Goal: Transaction & Acquisition: Purchase product/service

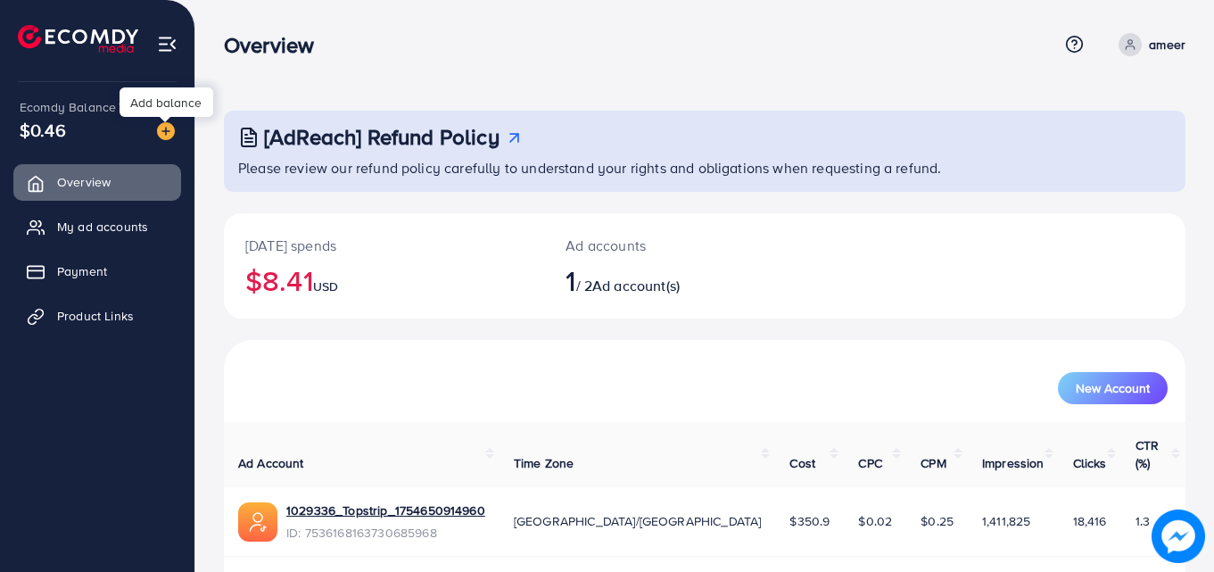
click at [170, 130] on img at bounding box center [166, 131] width 18 height 18
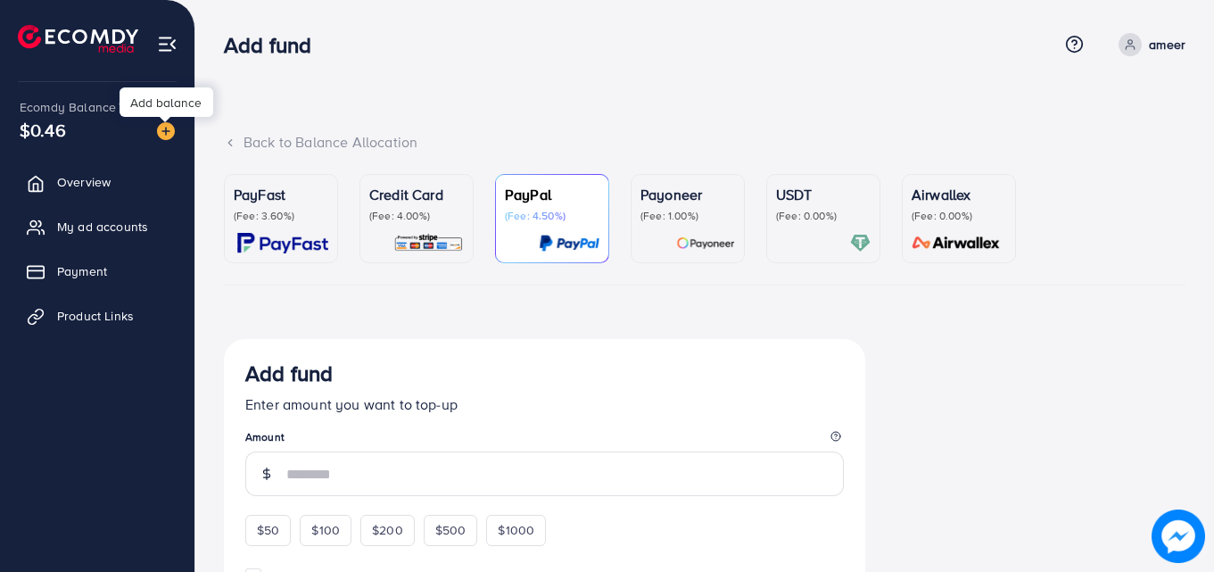
click at [173, 133] on img at bounding box center [166, 131] width 18 height 18
click at [163, 134] on img at bounding box center [166, 131] width 18 height 18
click at [160, 133] on img at bounding box center [166, 131] width 18 height 18
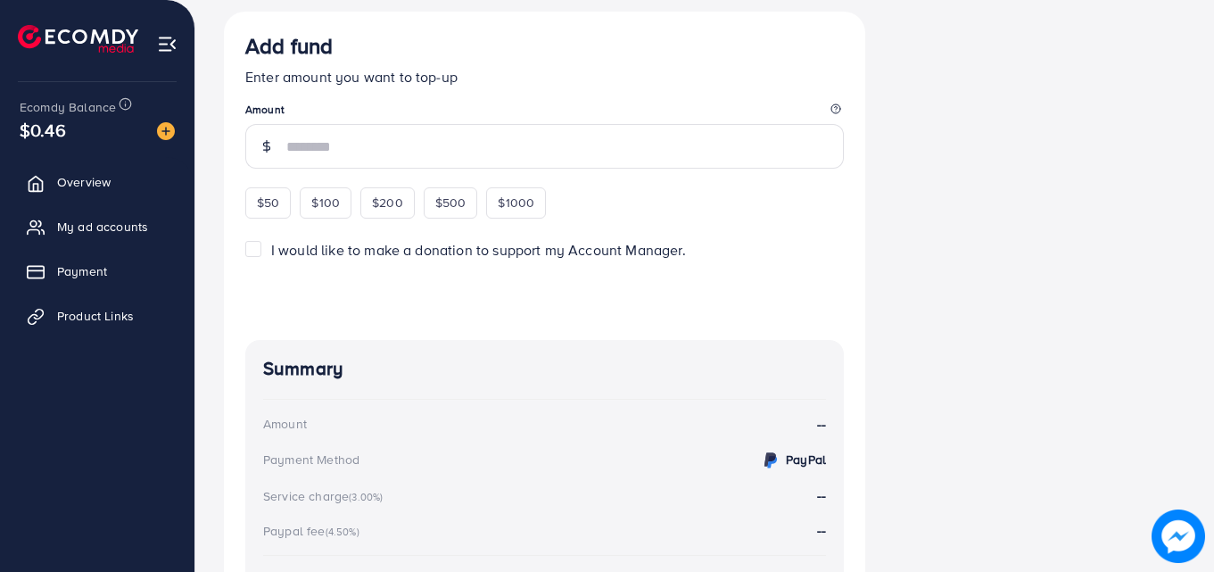
scroll to position [330, 0]
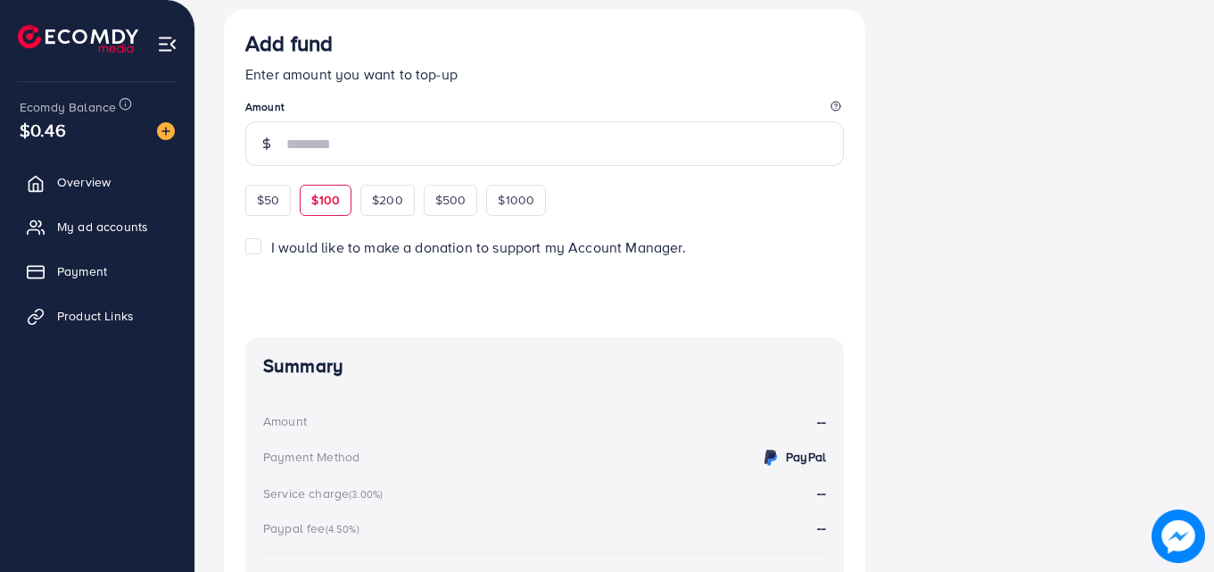
click at [325, 199] on span "$100" at bounding box center [325, 200] width 29 height 18
type input "***"
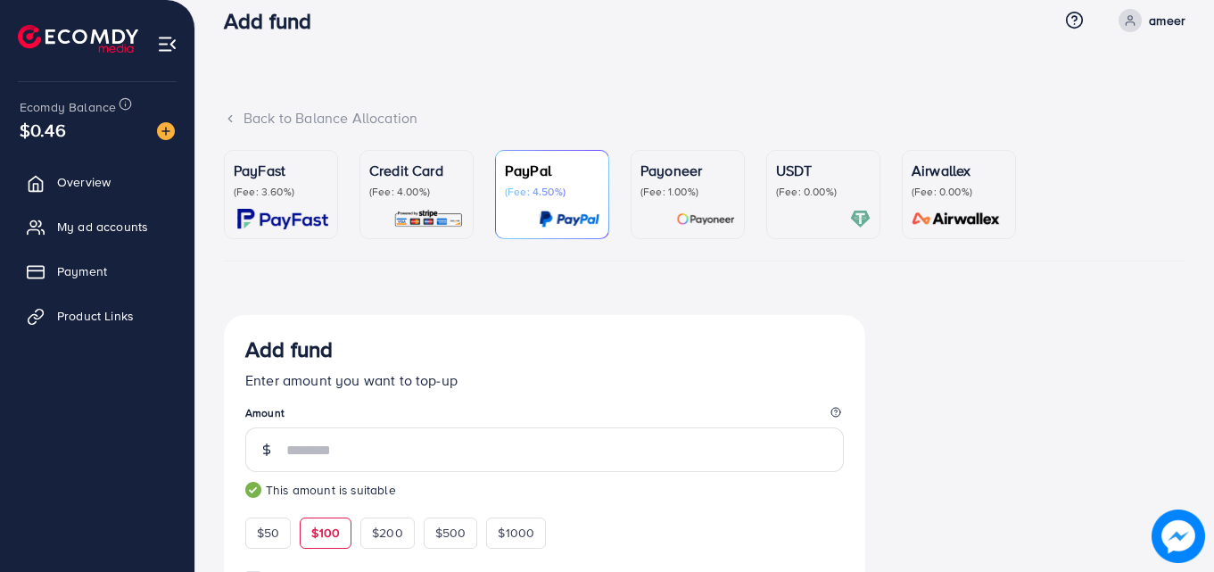
scroll to position [13, 0]
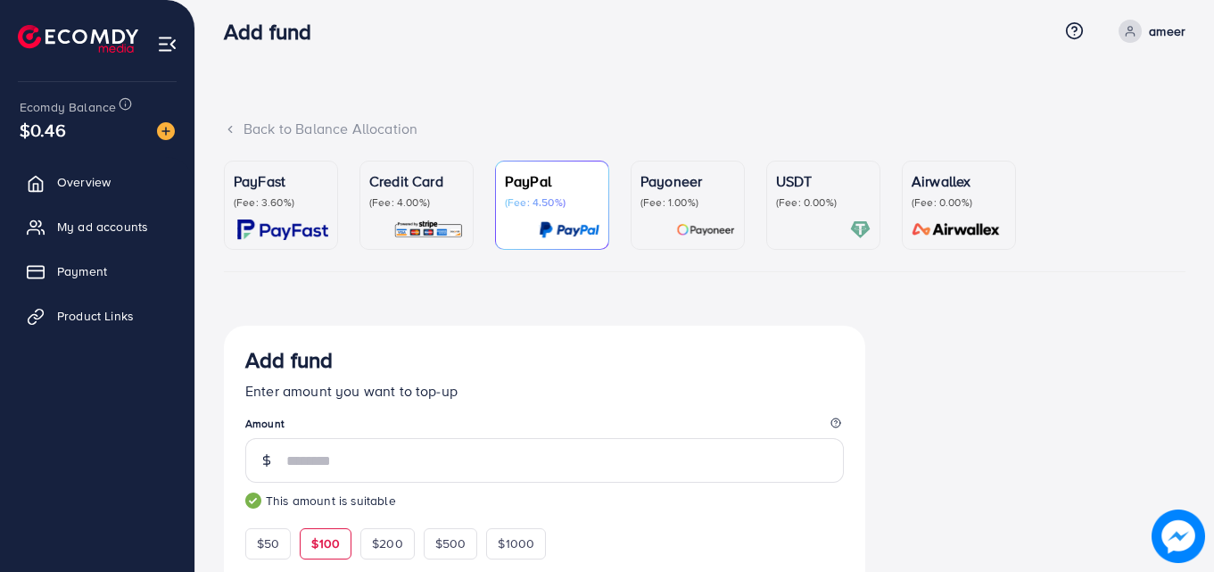
click at [418, 185] on p "Credit Card" at bounding box center [416, 180] width 95 height 21
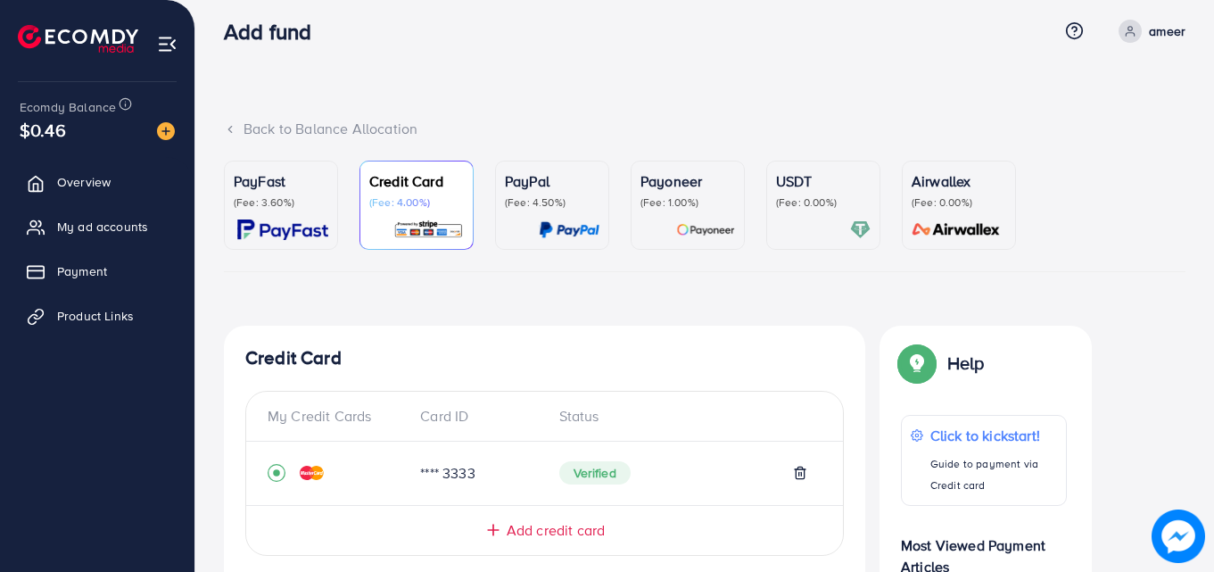
click at [788, 177] on p "USDT" at bounding box center [823, 180] width 95 height 21
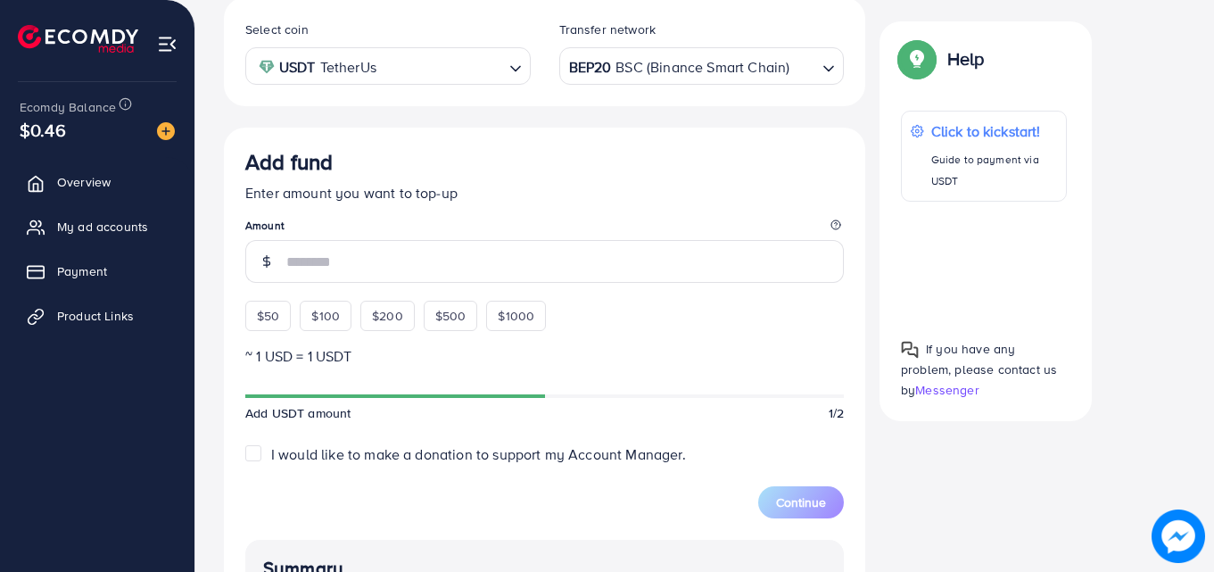
scroll to position [343, 0]
click at [334, 316] on span "$100" at bounding box center [325, 314] width 29 height 18
type input "***"
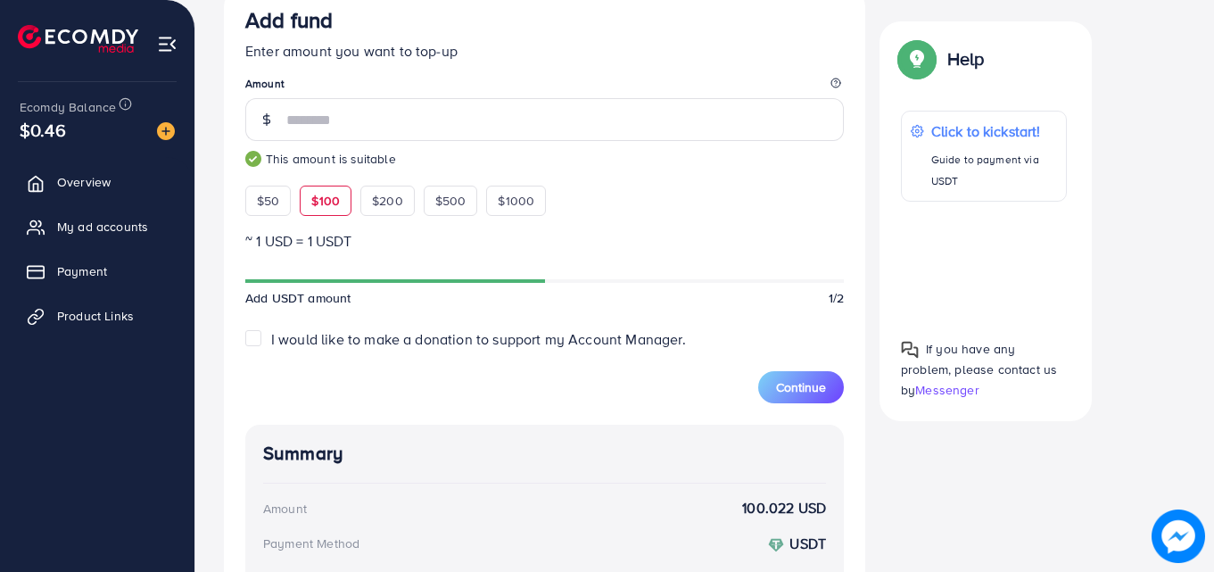
scroll to position [450, 0]
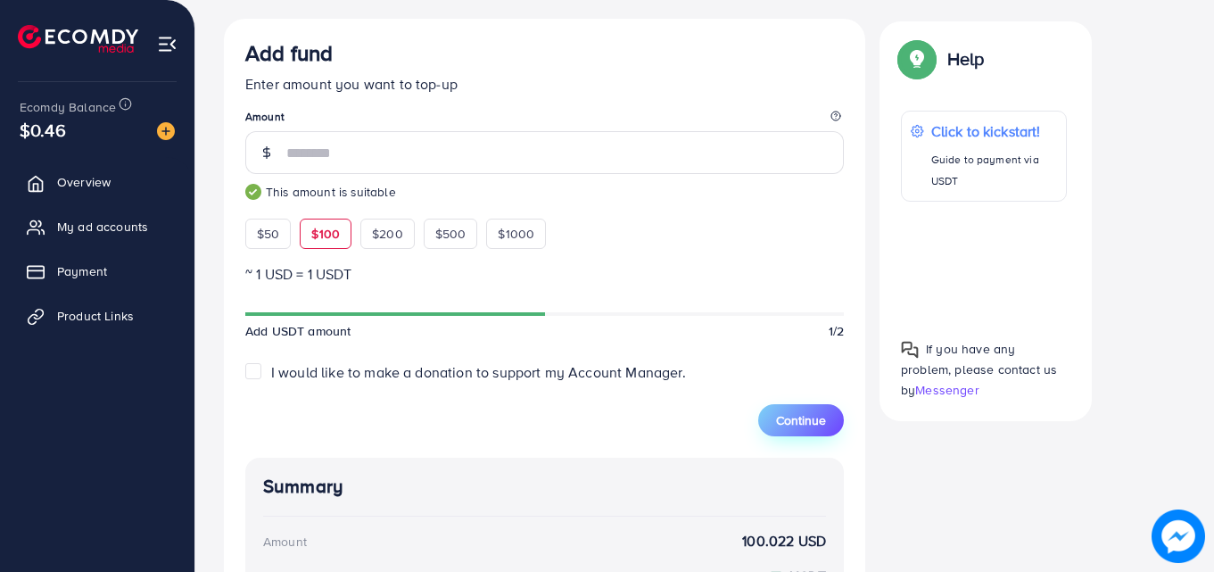
click at [808, 416] on span "Continue" at bounding box center [801, 420] width 50 height 18
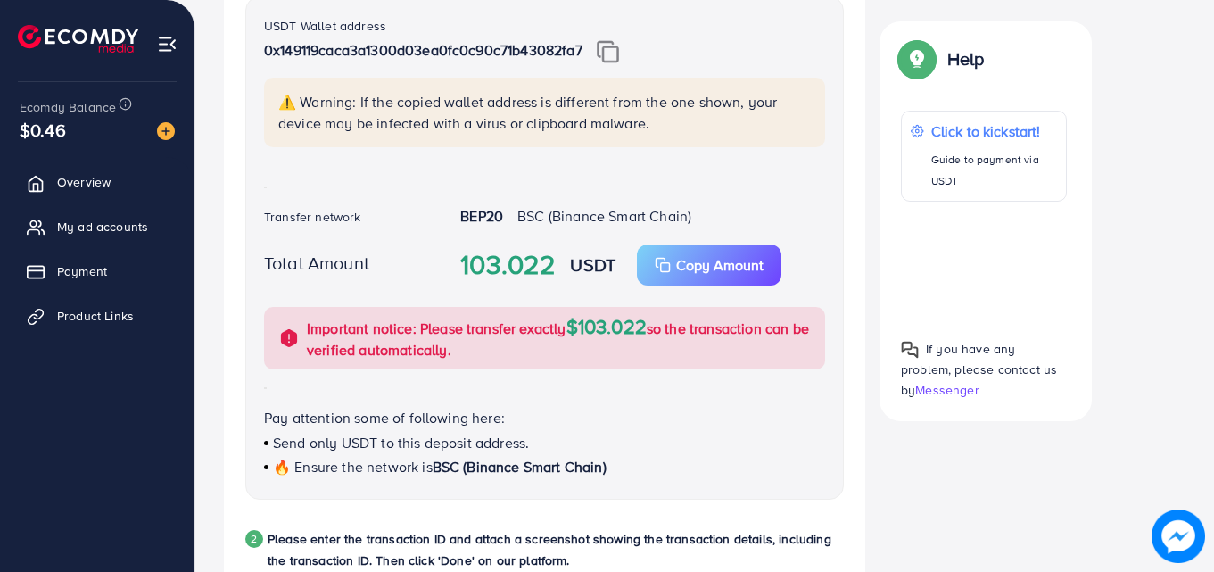
click at [616, 49] on img at bounding box center [608, 51] width 22 height 23
click at [436, 193] on div "USDT Wallet address 0x149119caca3a1300d03ea0fc0c90c71b43082fa7 ⚠️ Warning: If t…" at bounding box center [544, 247] width 598 height 503
click at [721, 270] on p "Copy Amount" at bounding box center [719, 264] width 87 height 21
click at [1185, 112] on div "PayFast (Fee: 3.60%) Credit Card (Fee: 4.00%) PayPal (Fee: 4.50%) Payoneer (Fee…" at bounding box center [705, 511] width 990 height 1574
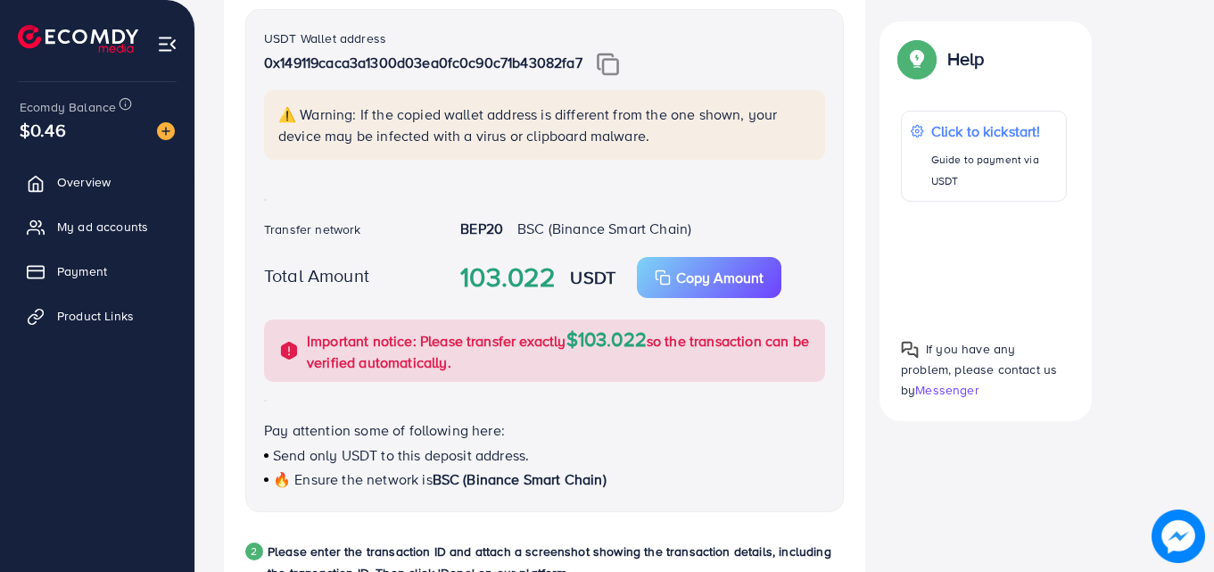
scroll to position [440, 0]
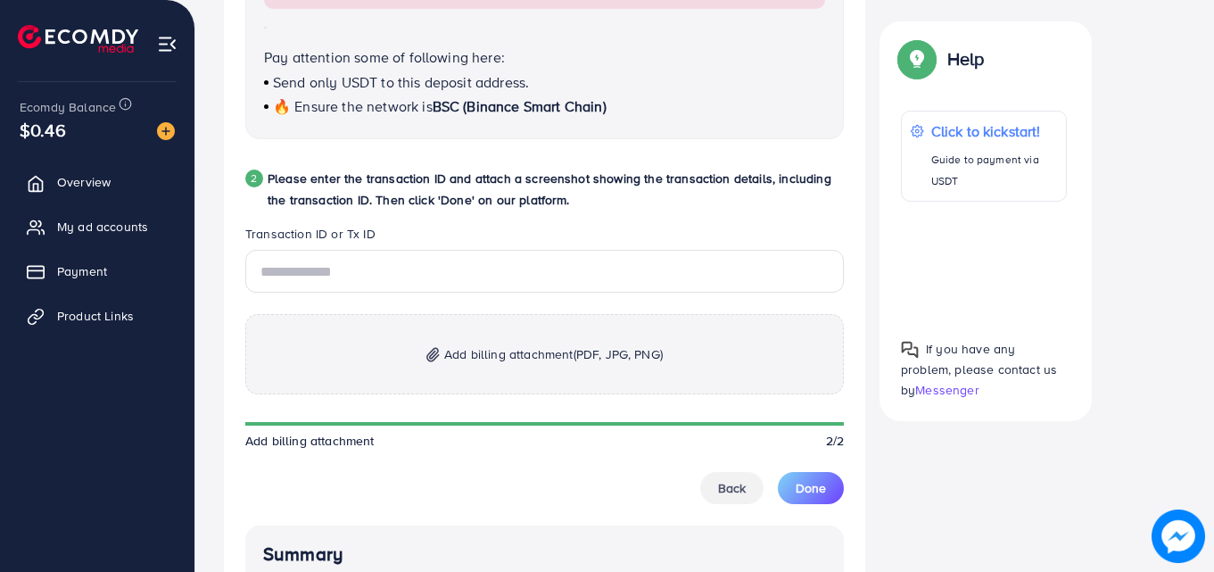
scroll to position [810, 0]
click at [524, 347] on span "Add billing attachment (PDF, JPG, PNG)" at bounding box center [553, 353] width 218 height 21
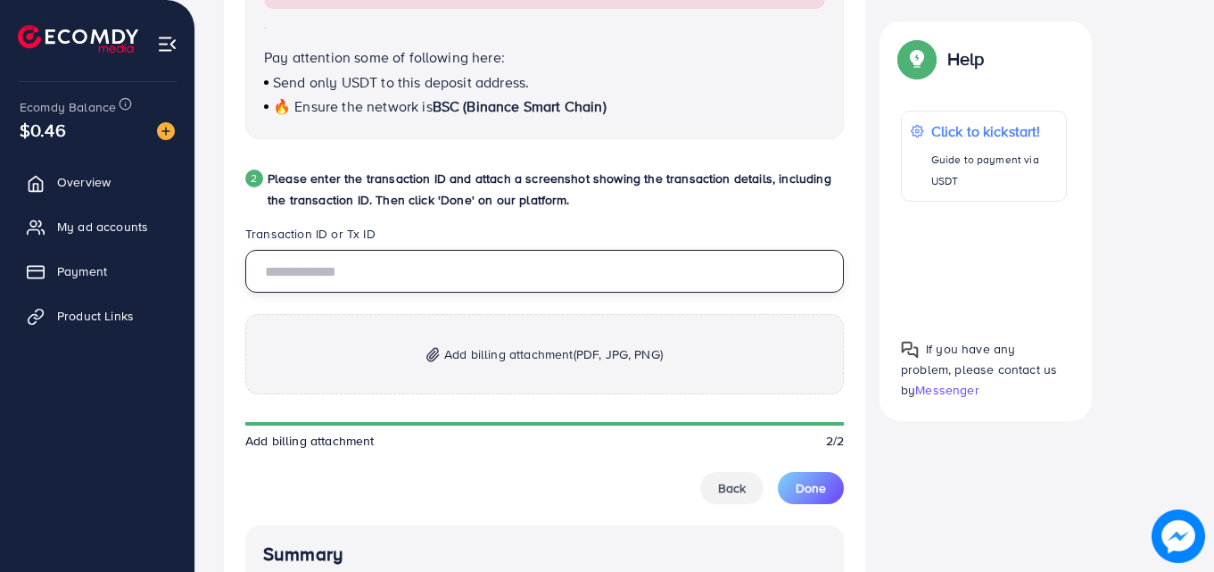
click at [417, 275] on input "text" at bounding box center [544, 271] width 598 height 43
paste input "**********"
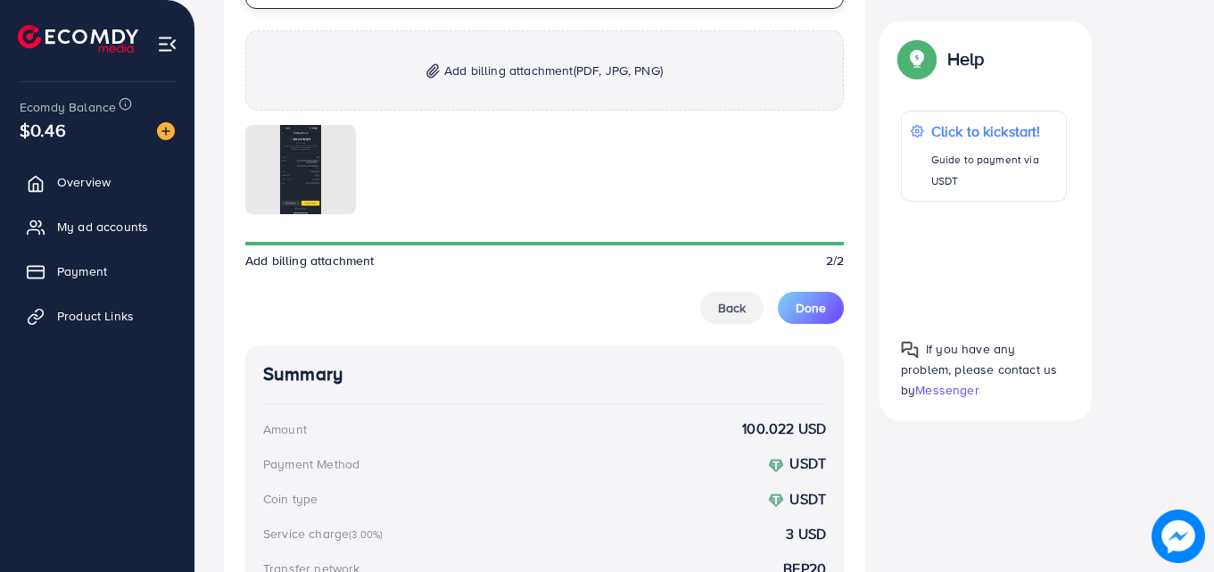
scroll to position [1097, 0]
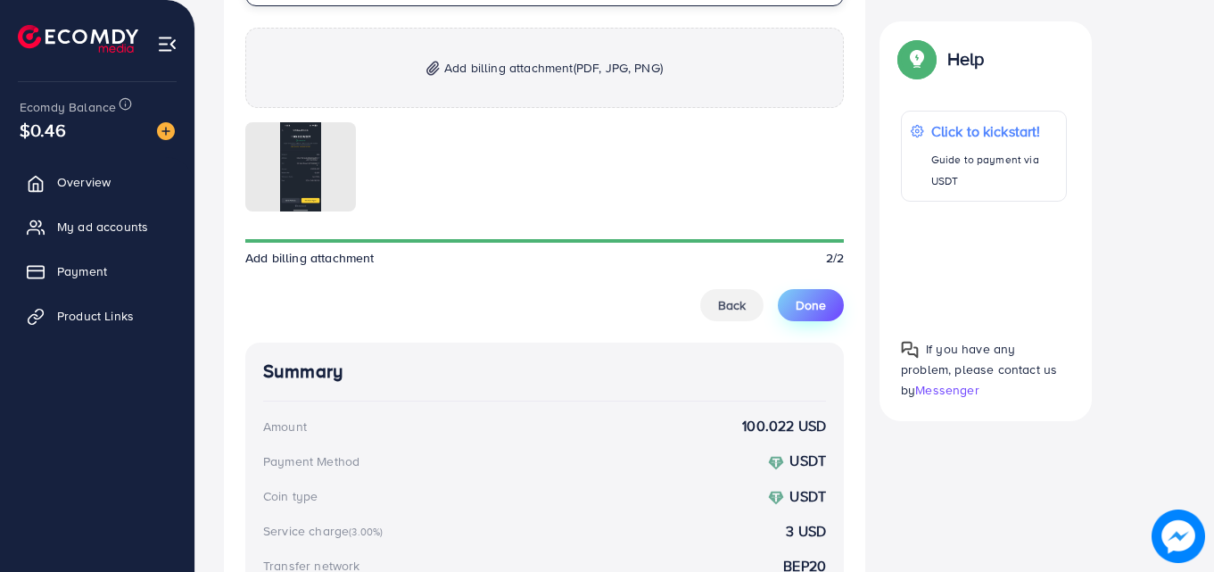
type input "**********"
click at [810, 313] on span "Done" at bounding box center [810, 305] width 30 height 18
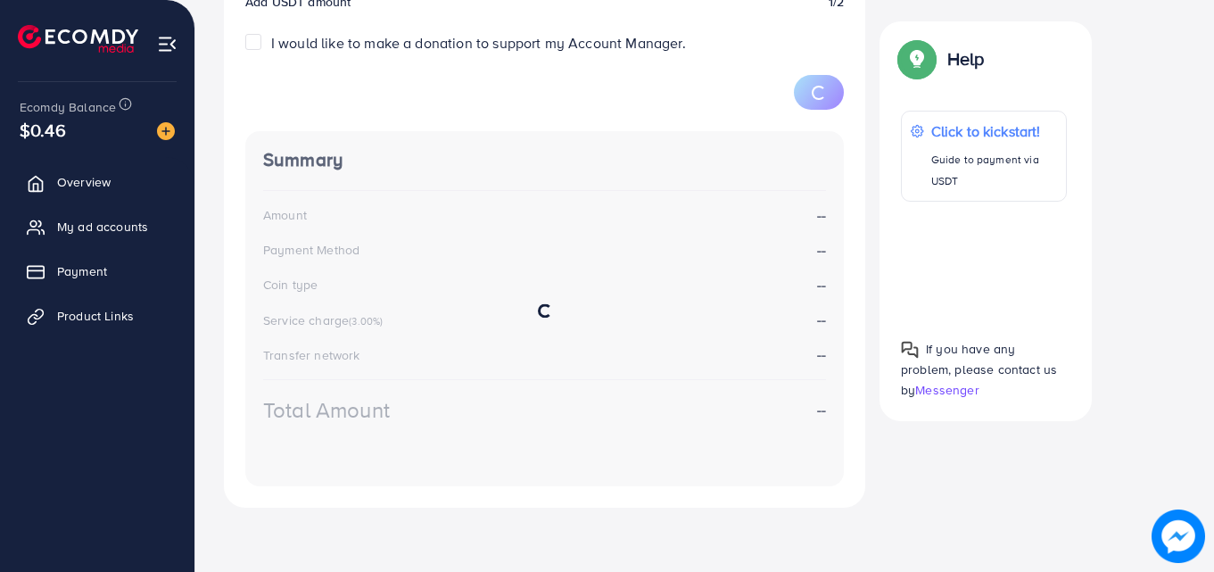
scroll to position [317, 0]
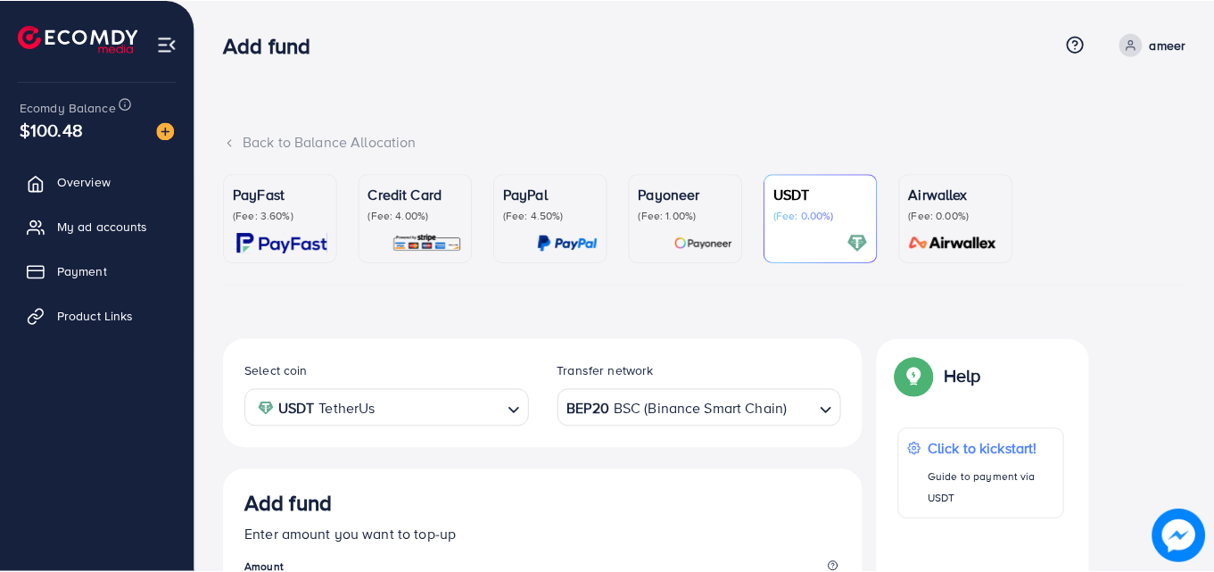
scroll to position [317, 0]
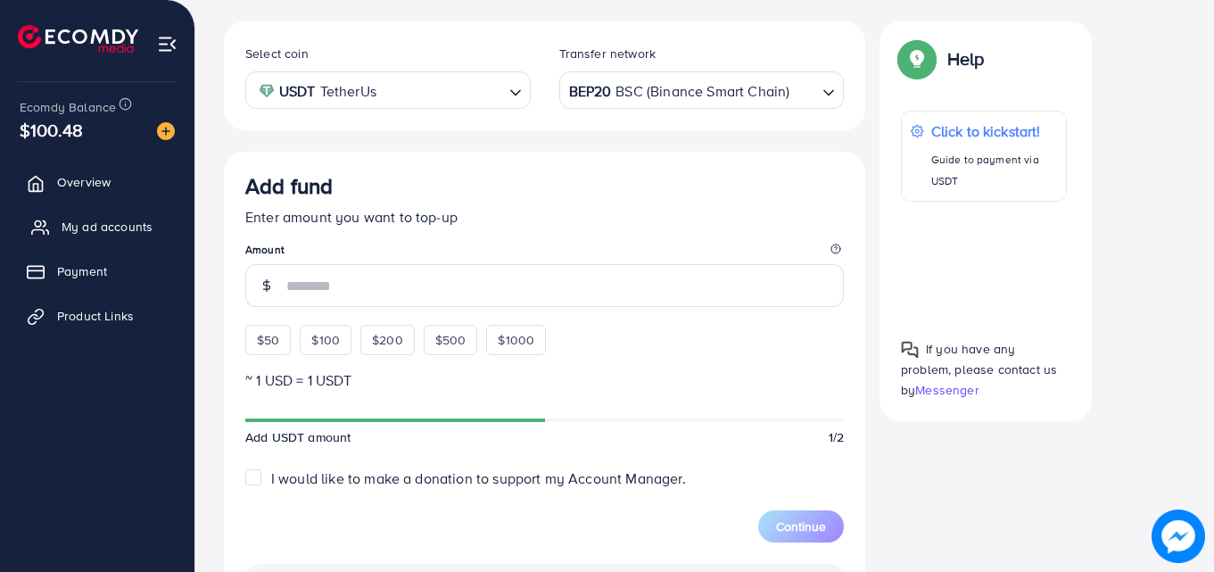
click at [89, 219] on span "My ad accounts" at bounding box center [107, 227] width 91 height 18
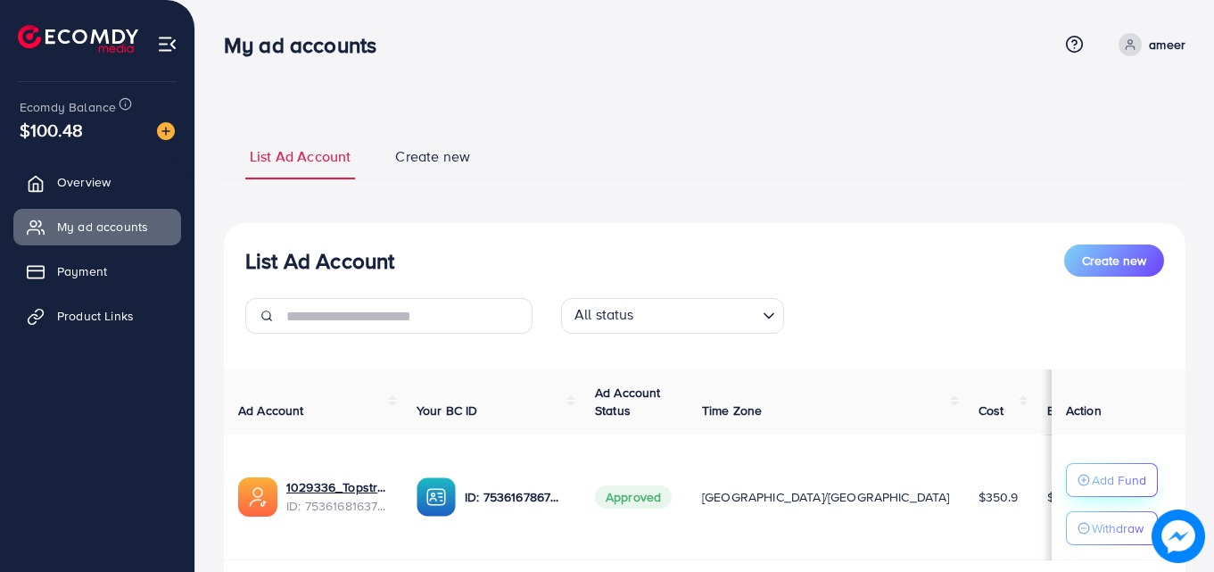
click at [1091, 481] on p "Add Fund" at bounding box center [1118, 479] width 54 height 21
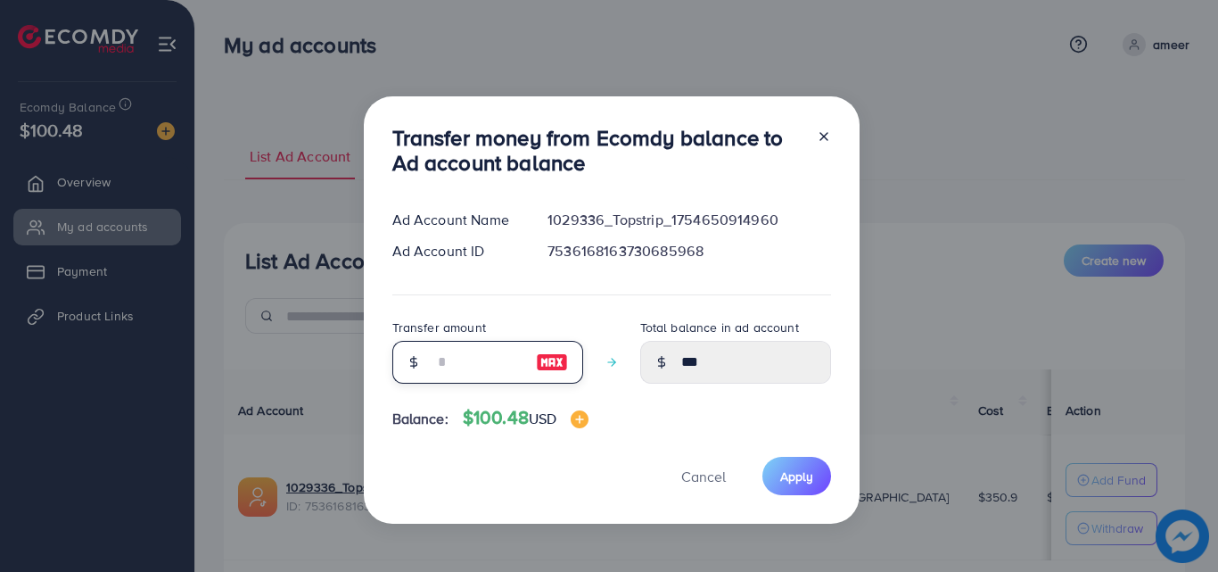
click at [503, 360] on input "number" at bounding box center [477, 362] width 89 height 43
type input "**"
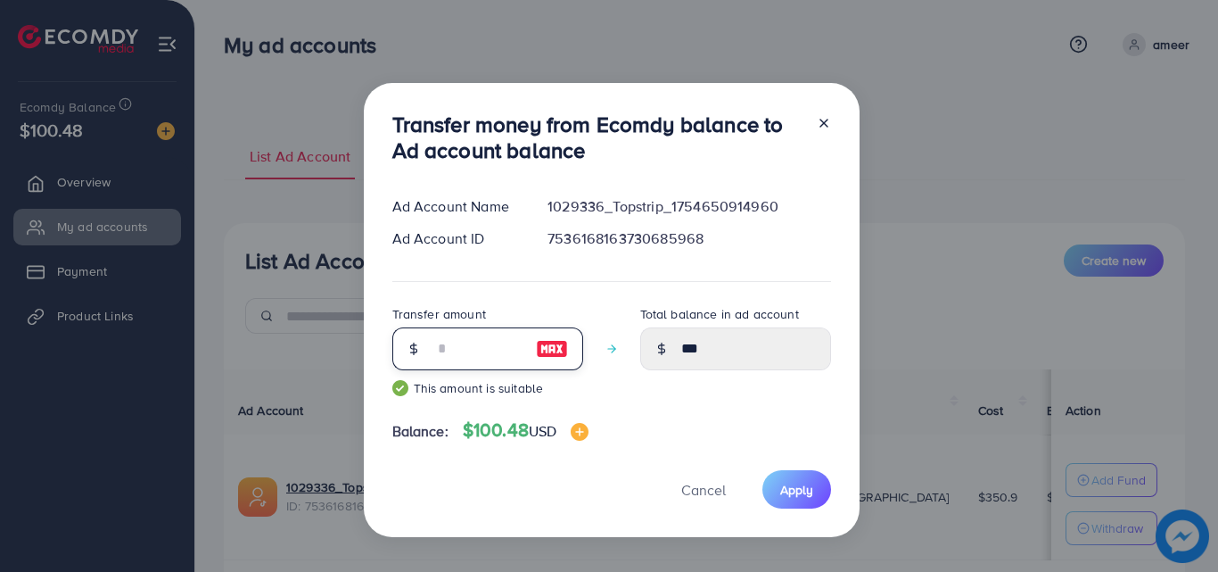
type input "*****"
type input "**"
click at [794, 490] on span "Apply" at bounding box center [796, 490] width 33 height 18
